Goal: Task Accomplishment & Management: Manage account settings

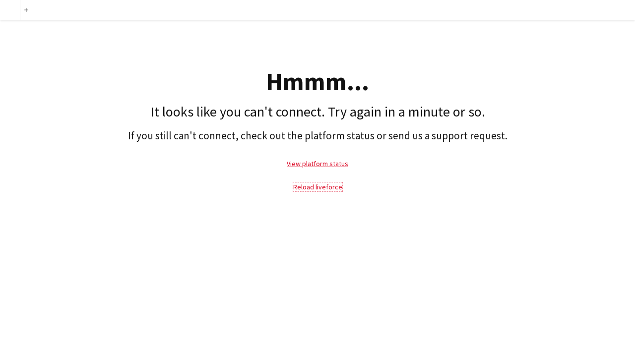
click at [307, 184] on link "Reload liveforce" at bounding box center [317, 187] width 49 height 9
click at [310, 164] on link "View platform status" at bounding box center [318, 163] width 62 height 9
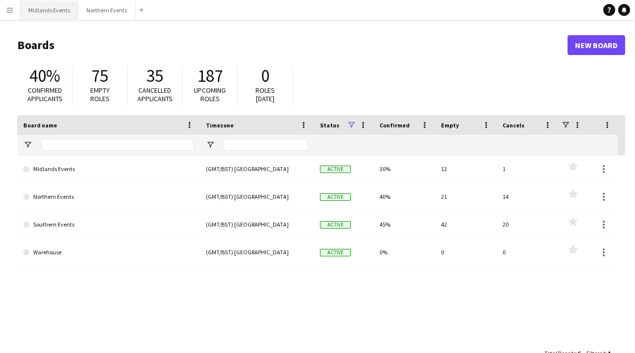
click at [40, 11] on button "Midlands Events Close" at bounding box center [49, 9] width 58 height 19
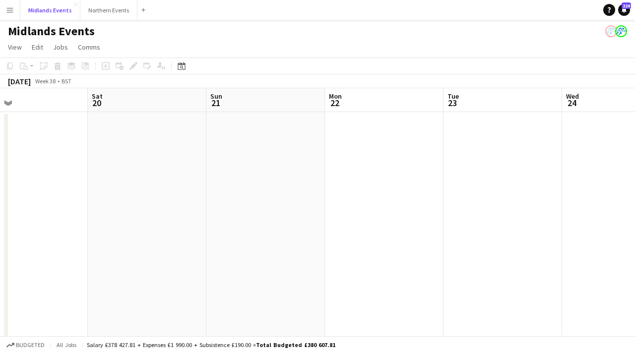
scroll to position [0, 258]
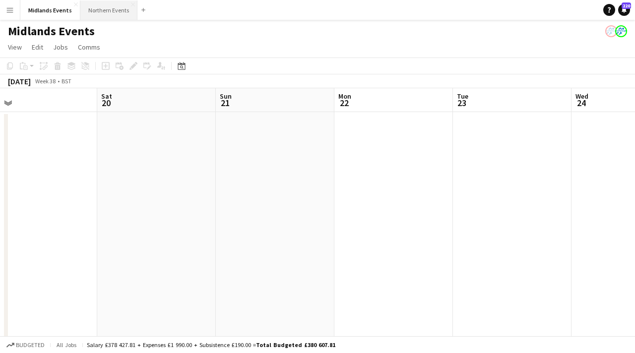
click at [108, 10] on button "Northern Events Close" at bounding box center [108, 9] width 57 height 19
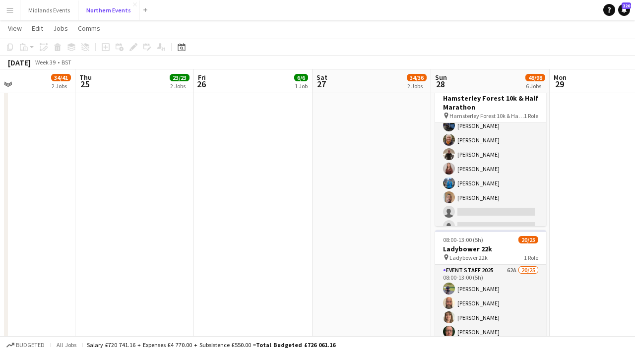
scroll to position [93, 0]
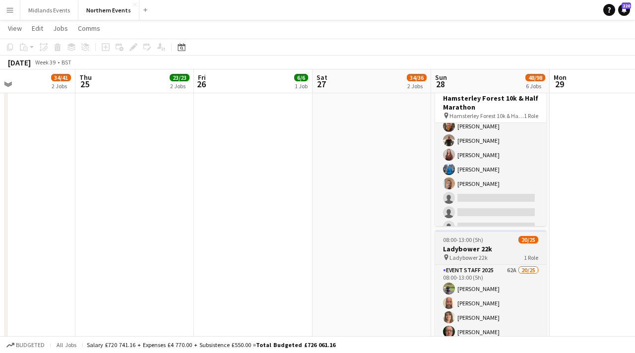
click at [480, 245] on h3 "Ladybower 22k" at bounding box center [490, 249] width 111 height 9
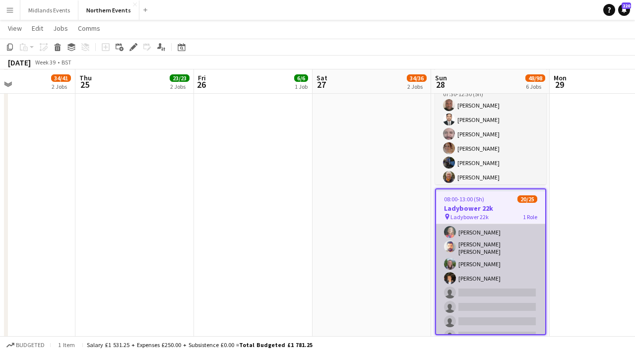
scroll to position [269, 0]
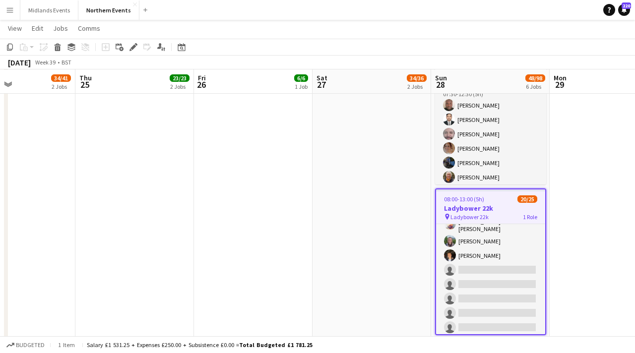
click at [485, 194] on app-job-card "08:00-13:00 (5h) 20/25 Ladybower 22k pin Ladybower 22k 1 Role Event Staff 2025 …" at bounding box center [490, 262] width 111 height 147
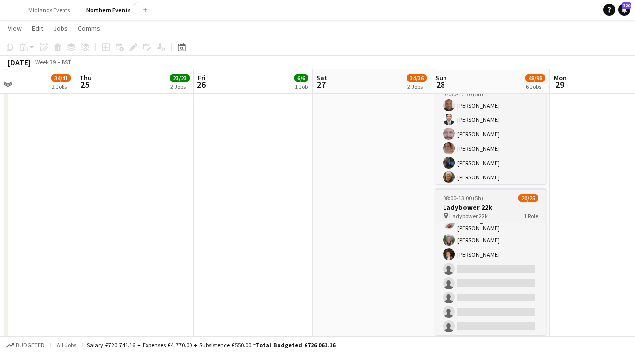
scroll to position [267, 0]
click at [493, 216] on div "pin Ladybower 22k 1 Role" at bounding box center [490, 216] width 111 height 8
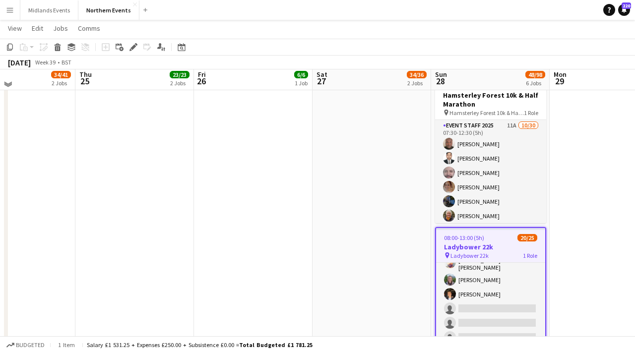
scroll to position [322, 0]
